Goal: Check status

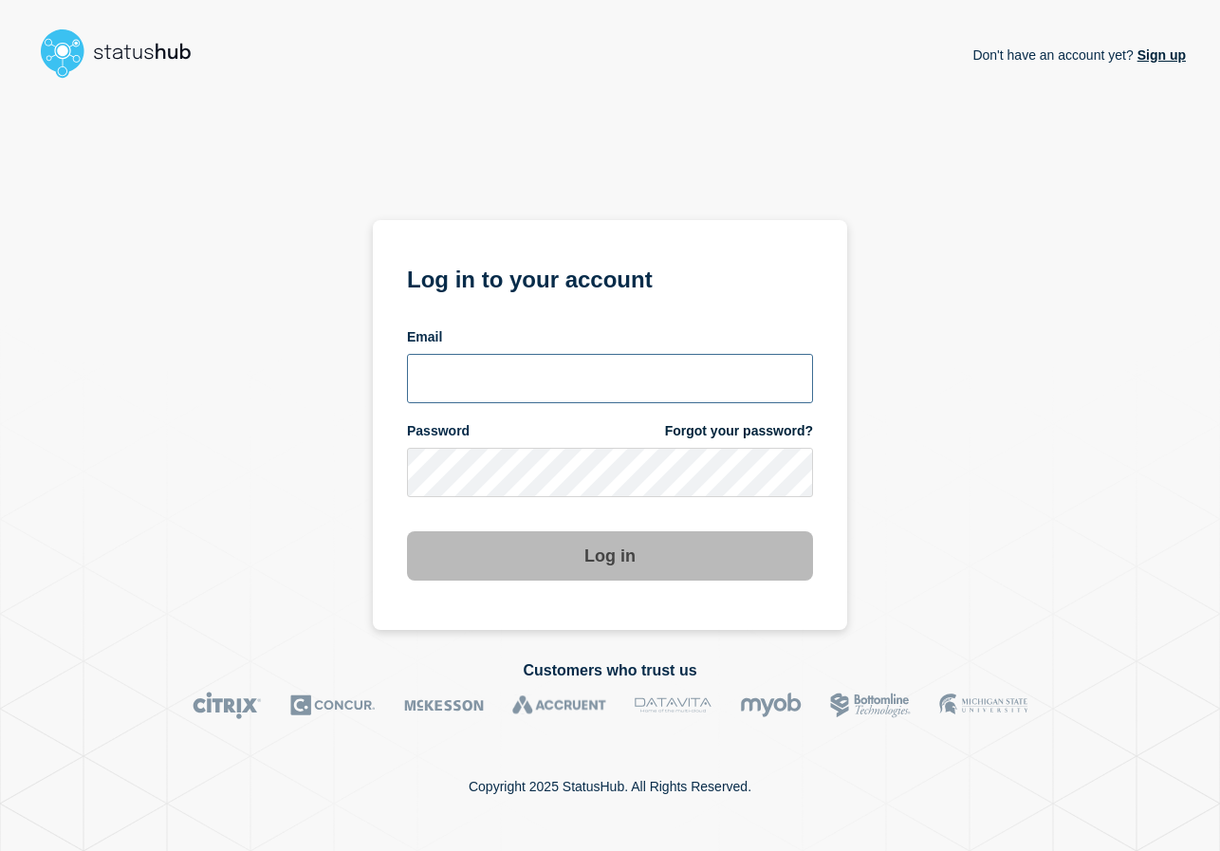
type input "jade.murray@lexisnexisrisk.com"
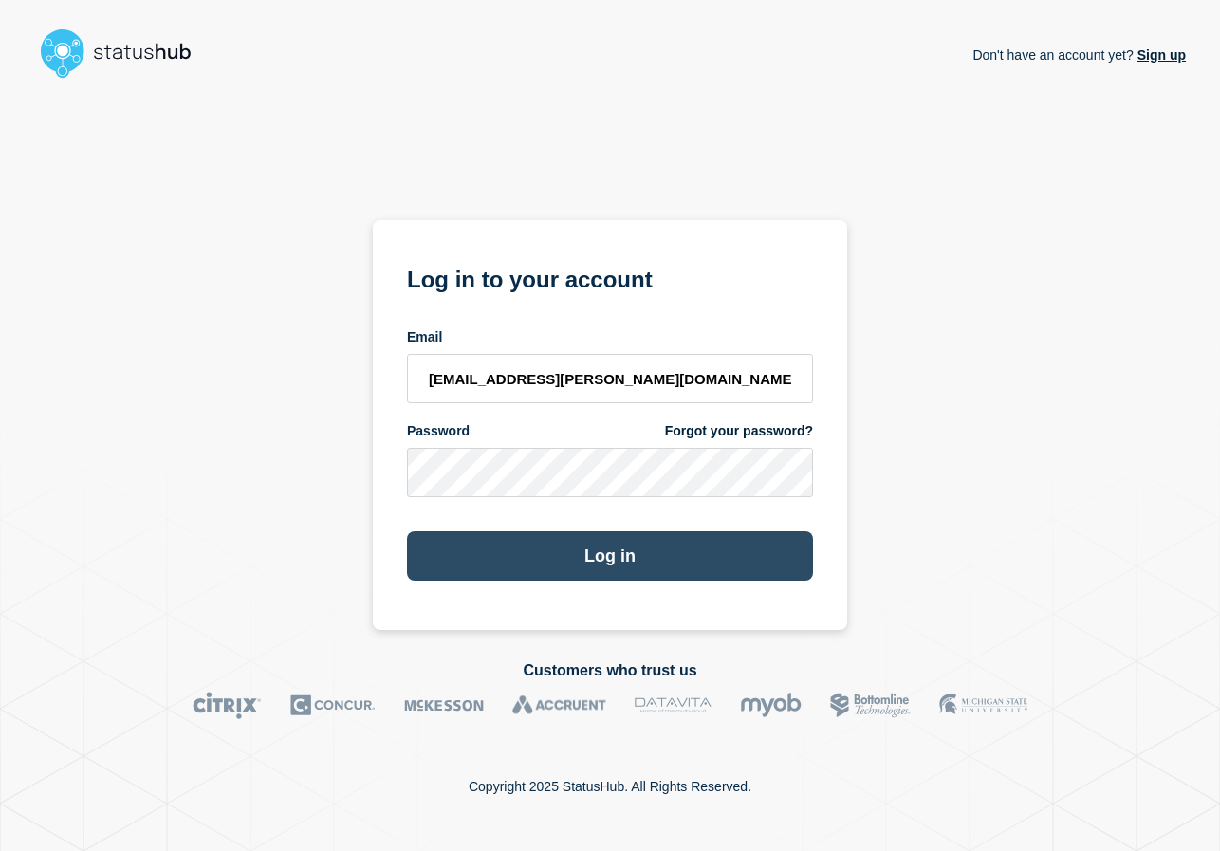
click at [594, 576] on button "Log in" at bounding box center [610, 555] width 406 height 49
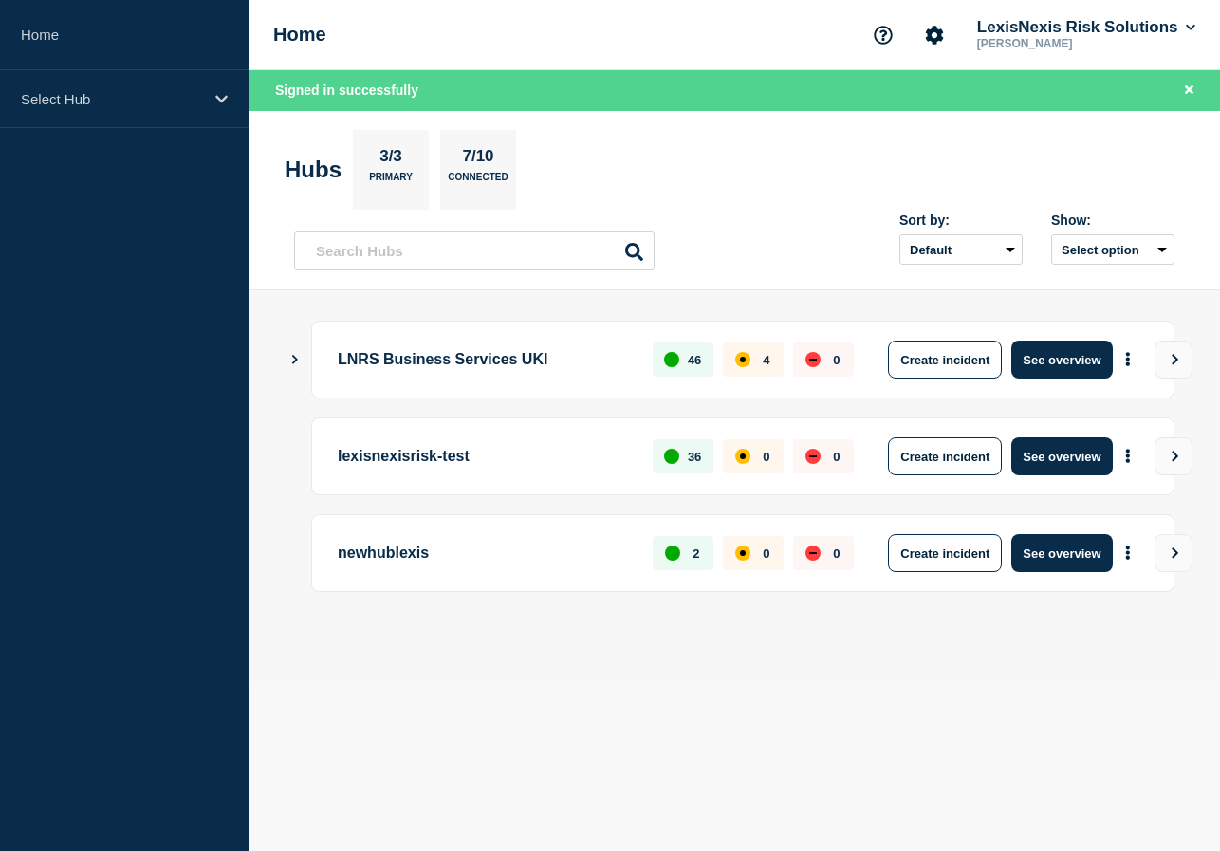
click at [292, 357] on icon "Show Connected Hubs" at bounding box center [294, 358] width 12 height 9
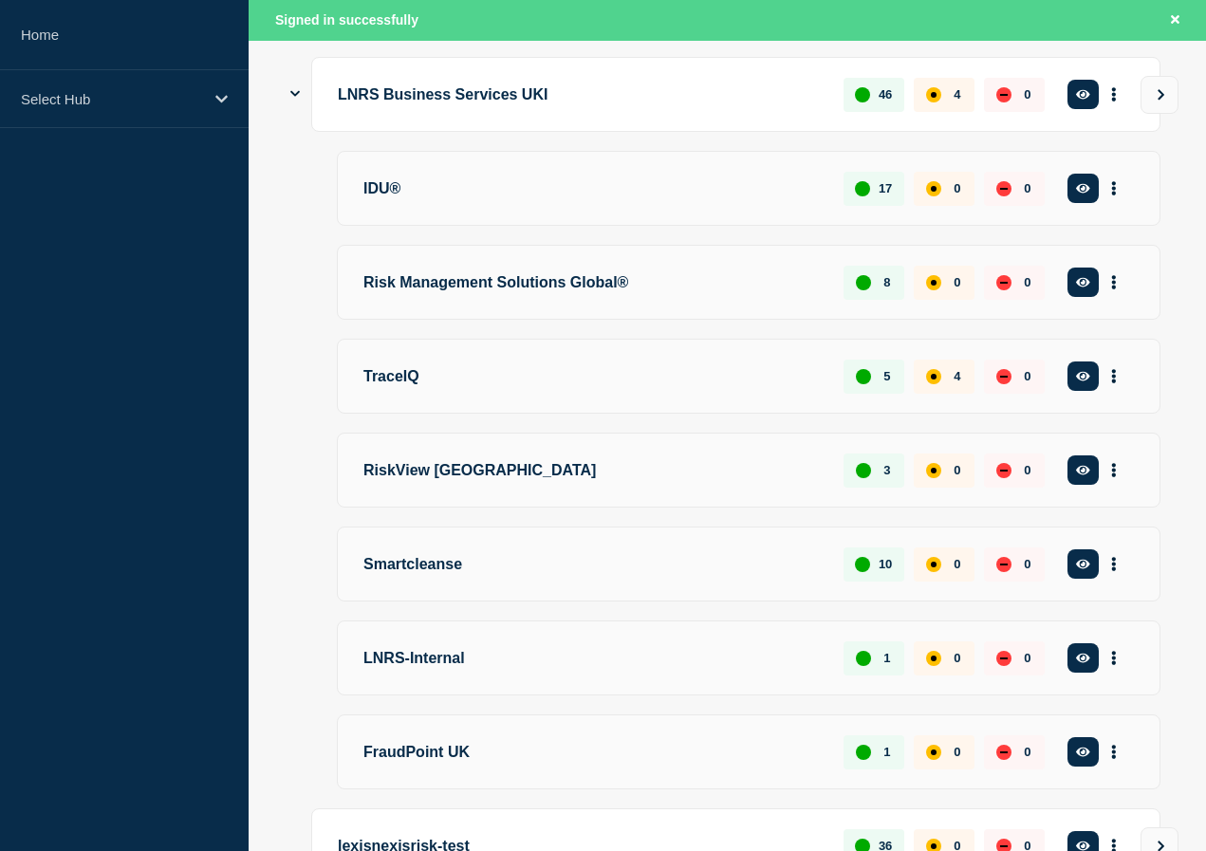
scroll to position [235, 0]
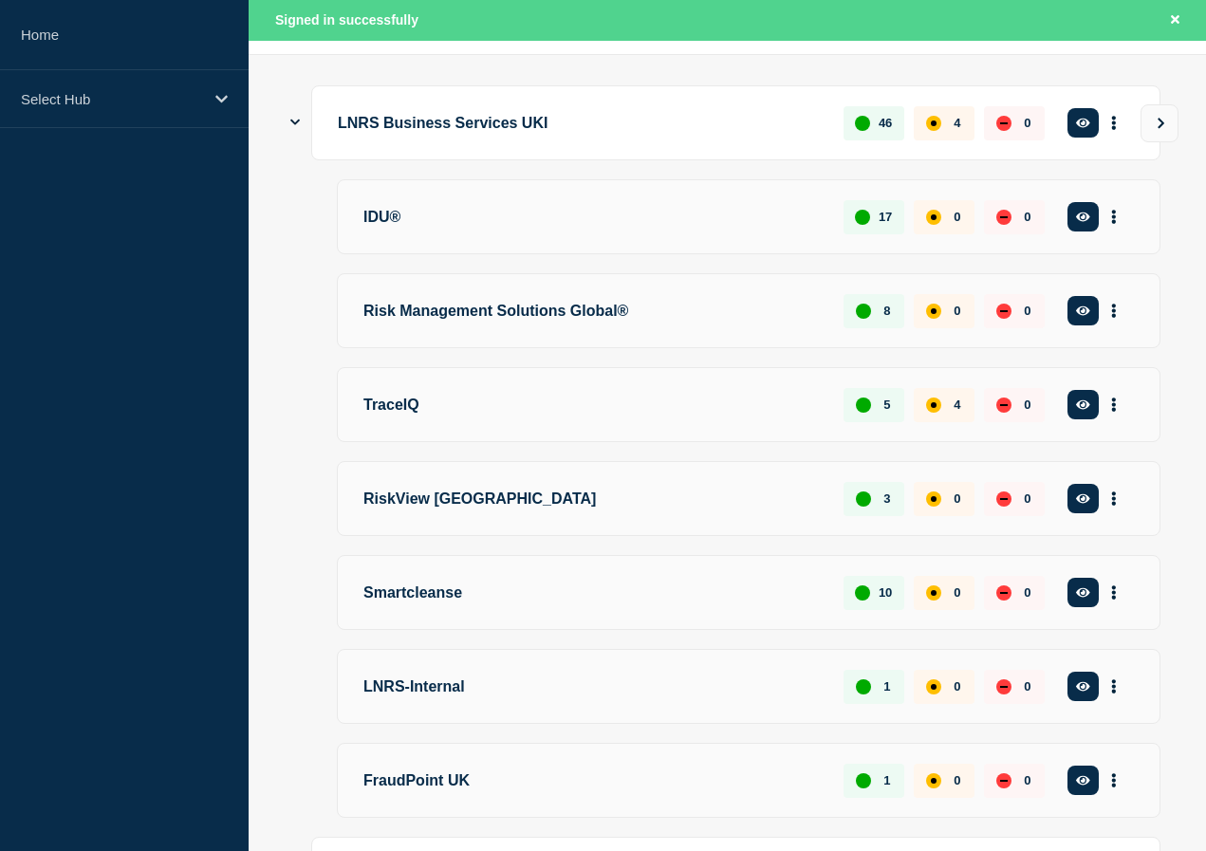
click at [404, 422] on p "TraceIQ" at bounding box center [592, 404] width 458 height 35
click at [0, 0] on button "See overview" at bounding box center [0, 0] width 0 height 0
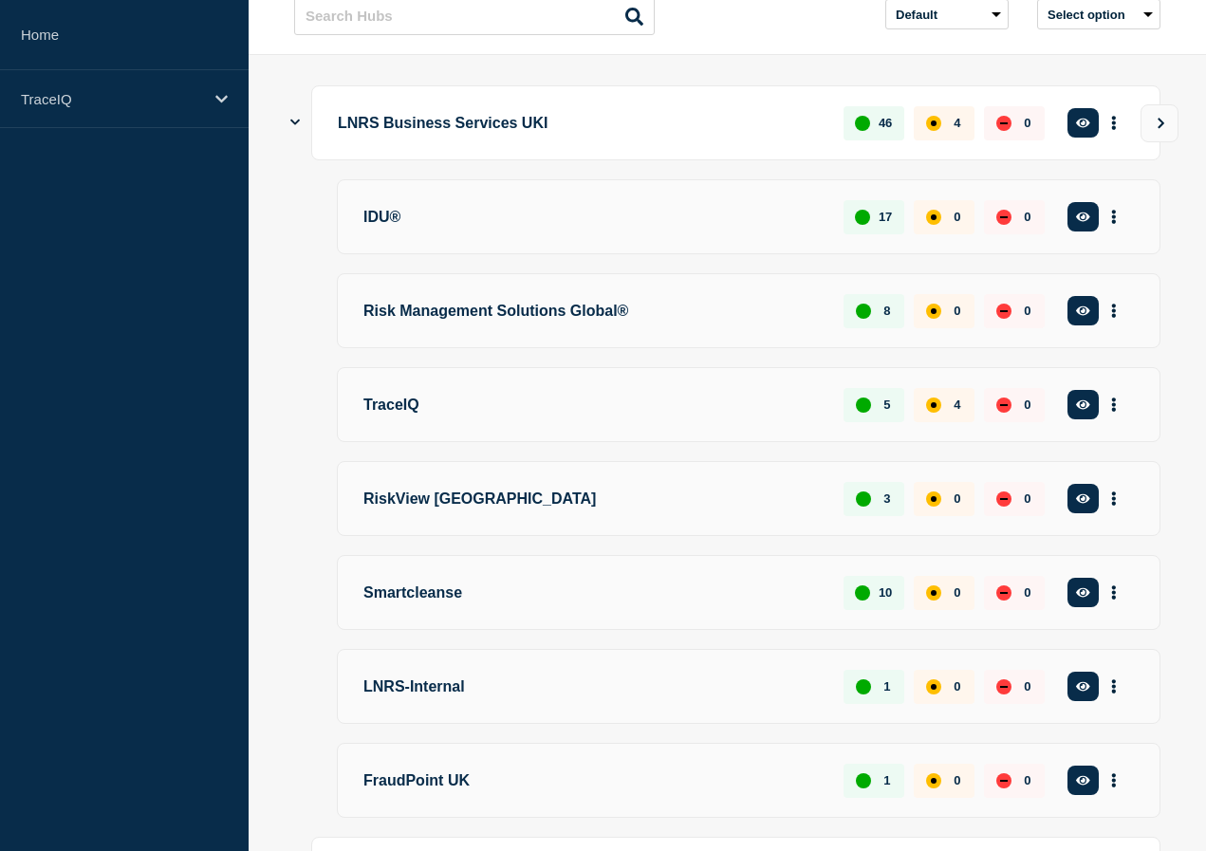
scroll to position [195, 0]
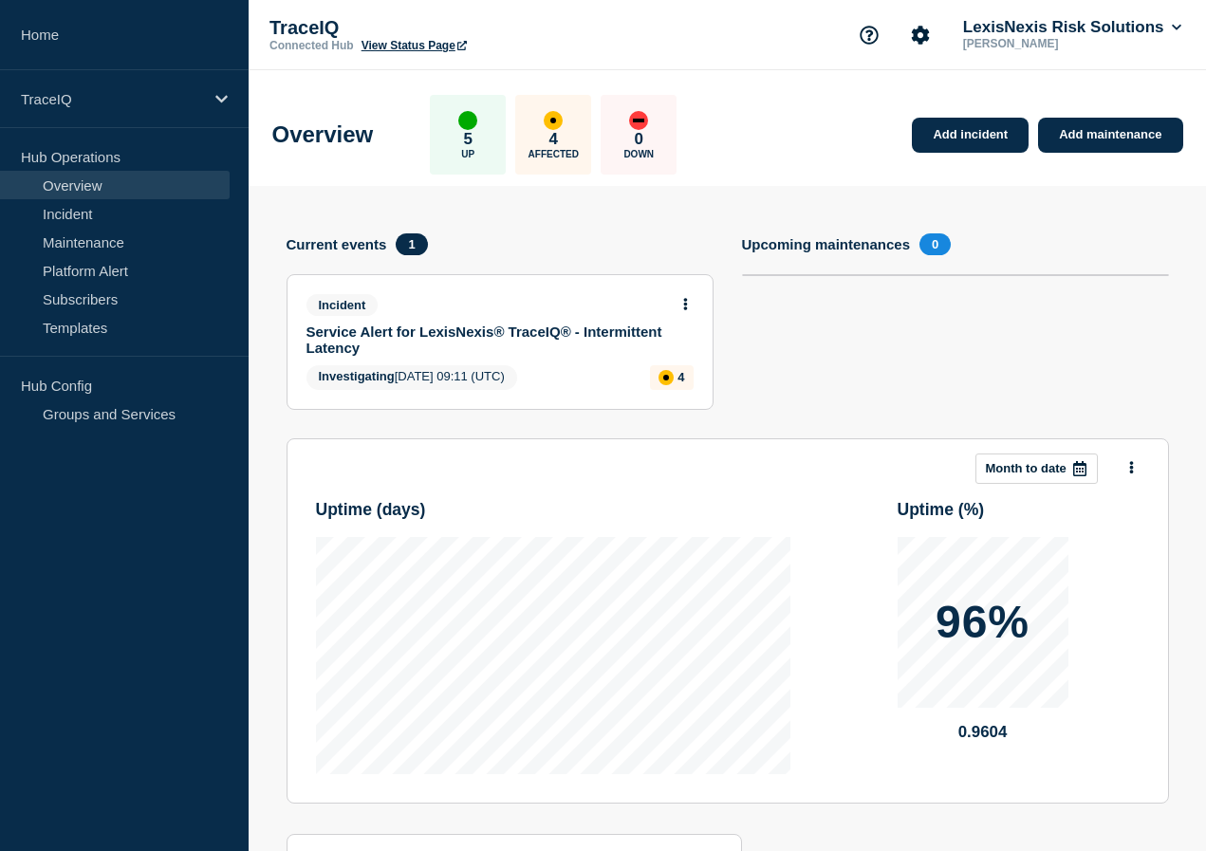
click at [406, 340] on link "Service Alert for LexisNexis® TraceIQ® - Intermittent Latency" at bounding box center [486, 340] width 361 height 32
